Goal: Information Seeking & Learning: Check status

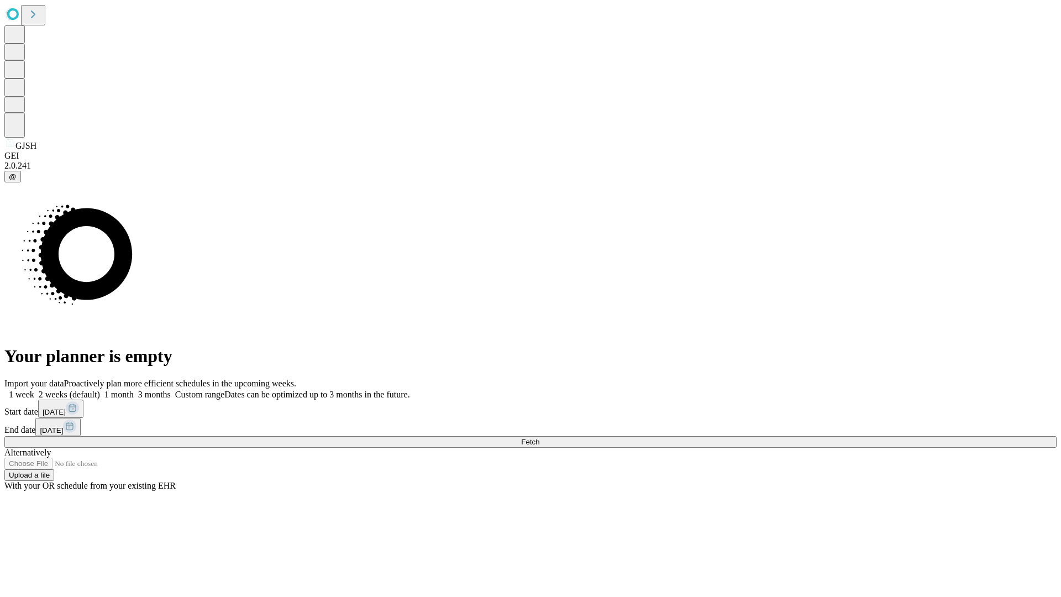
click at [540, 438] on span "Fetch" at bounding box center [530, 442] width 18 height 8
